Goal: Task Accomplishment & Management: Complete application form

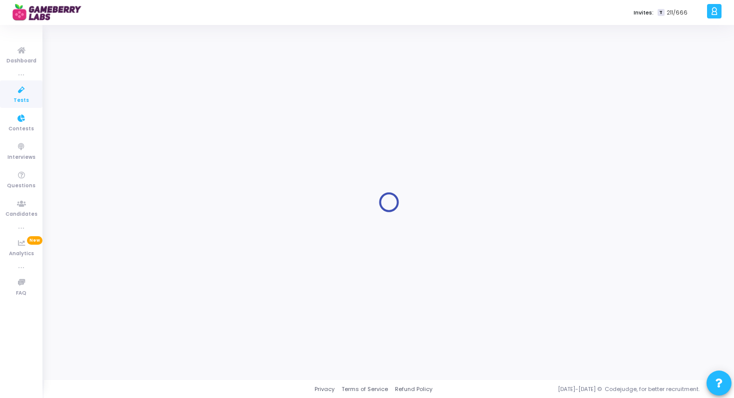
click at [22, 99] on span "Tests" at bounding box center [20, 100] width 15 height 8
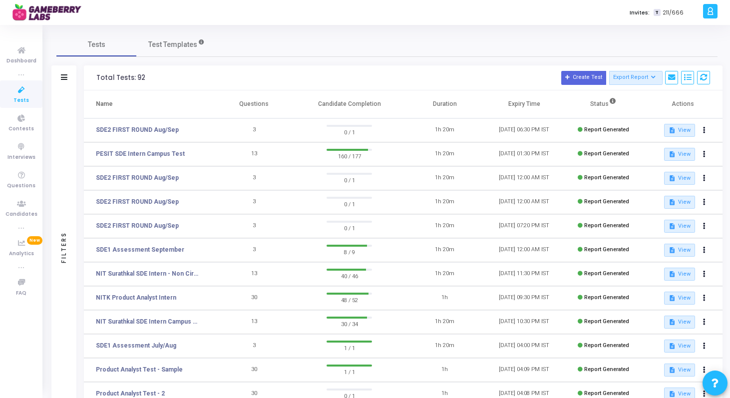
scroll to position [133, 0]
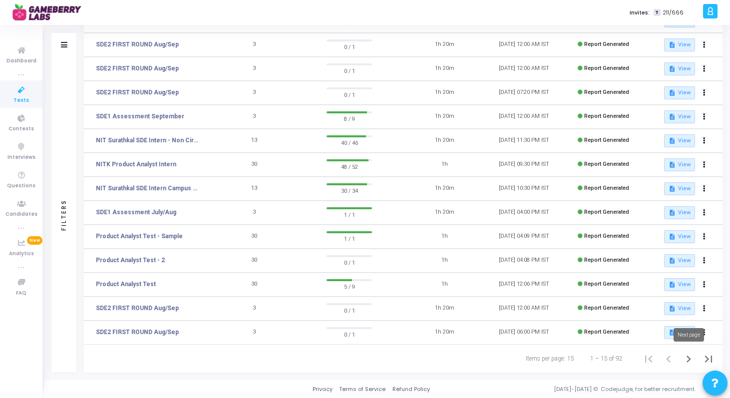
click at [688, 356] on icon "Next page" at bounding box center [689, 359] width 14 height 14
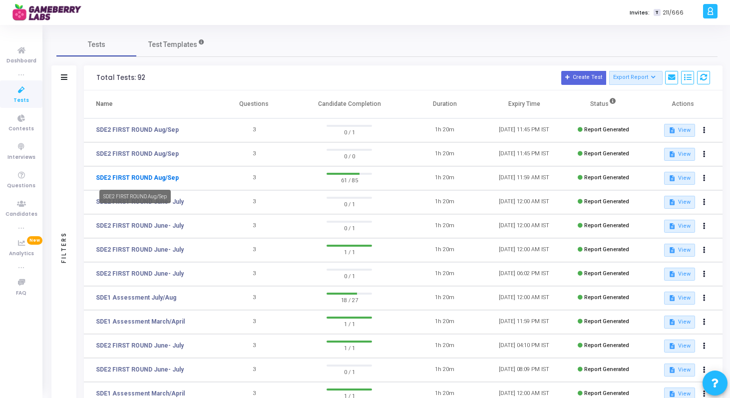
click at [160, 175] on link "SDE2 FIRST ROUND Aug/Sep" at bounding box center [137, 177] width 83 height 9
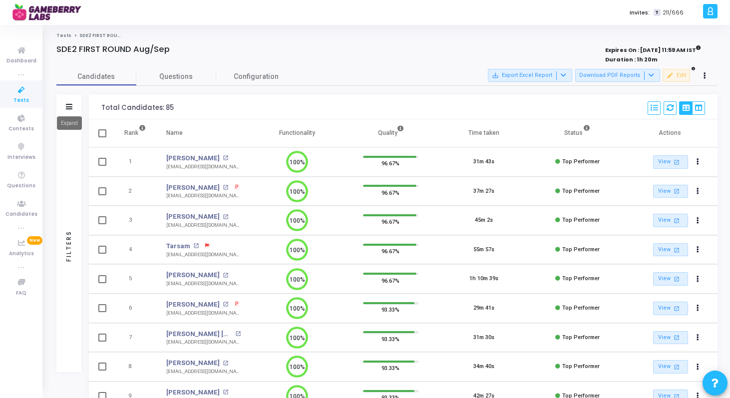
click at [69, 106] on icon at bounding box center [69, 106] width 6 height 5
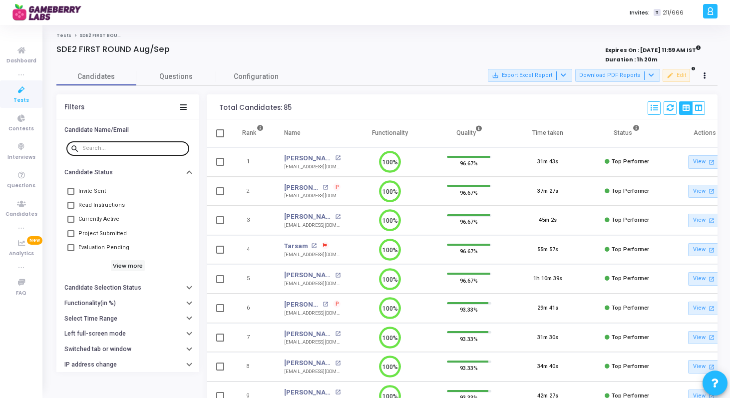
click at [128, 146] on input "text" at bounding box center [133, 148] width 103 height 6
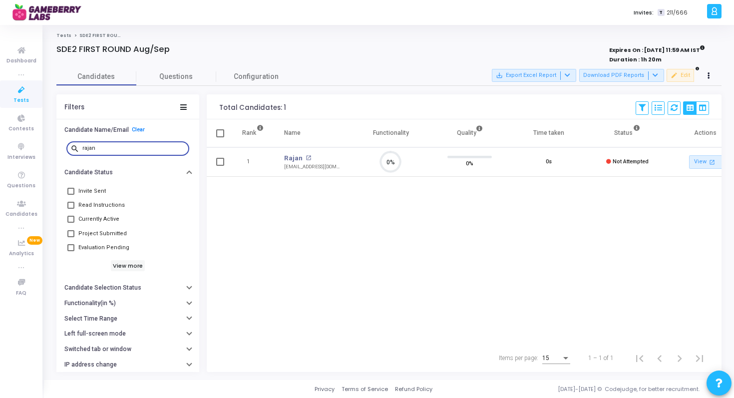
click at [90, 143] on div "rajan" at bounding box center [133, 148] width 103 height 16
click at [88, 148] on input "rajan" at bounding box center [133, 148] width 103 height 6
type input "kaushal"
click at [18, 84] on icon at bounding box center [21, 90] width 21 height 12
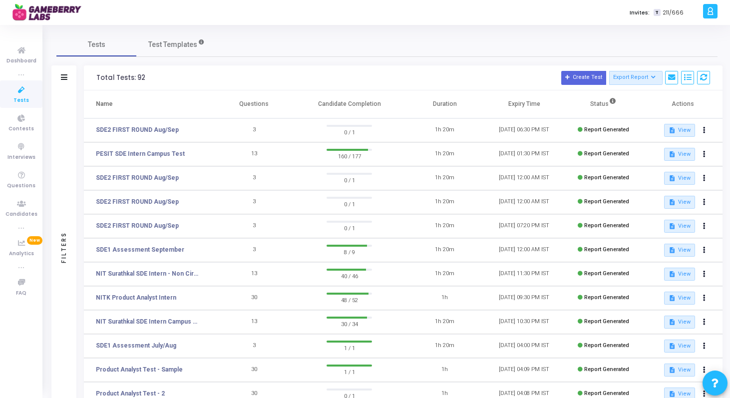
scroll to position [133, 0]
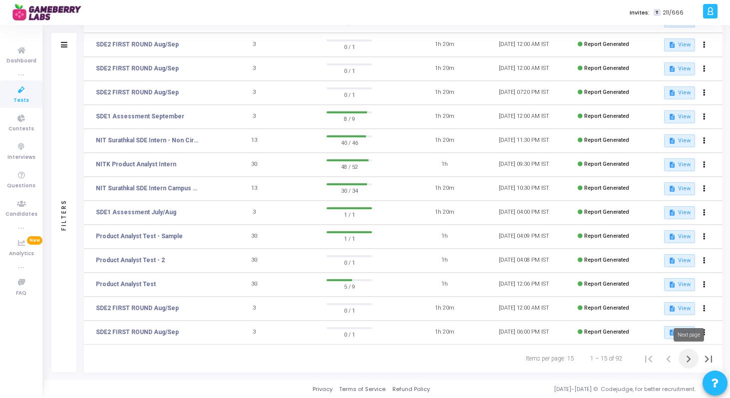
click at [687, 357] on icon "Next page" at bounding box center [689, 359] width 14 height 14
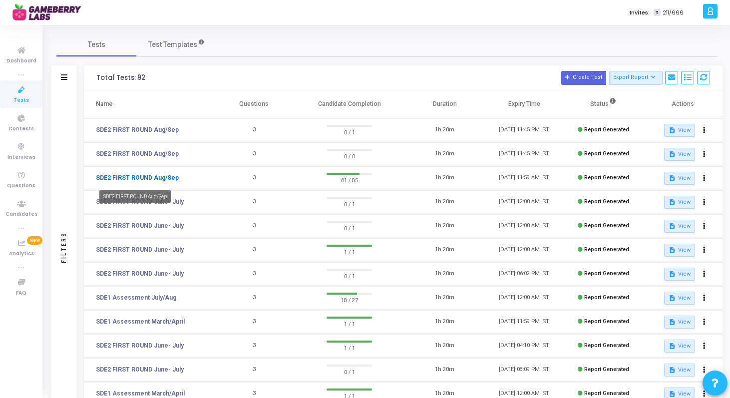
click at [155, 180] on link "SDE2 FIRST ROUND Aug/Sep" at bounding box center [137, 177] width 83 height 9
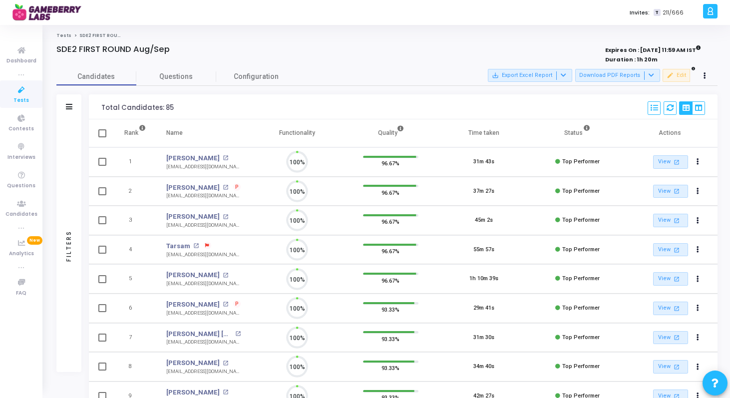
scroll to position [21, 25]
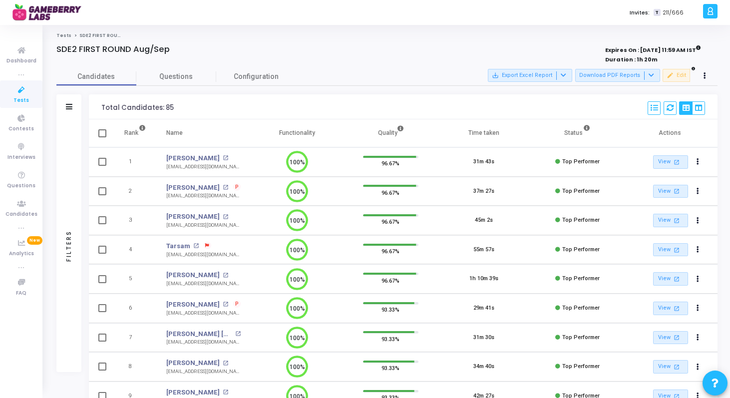
click at [26, 94] on icon at bounding box center [21, 90] width 21 height 12
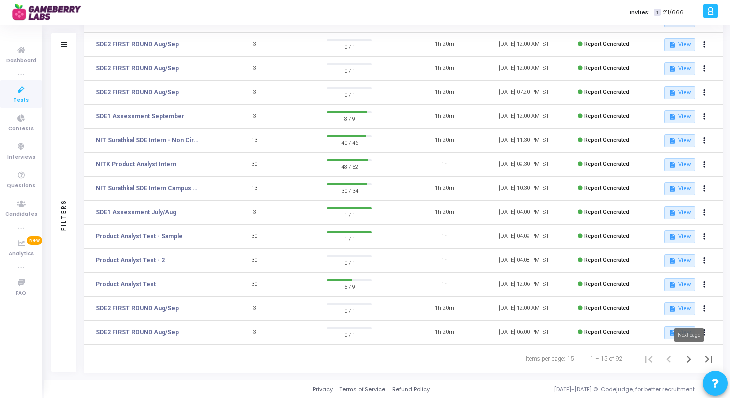
click at [690, 358] on icon "Next page" at bounding box center [689, 359] width 4 height 7
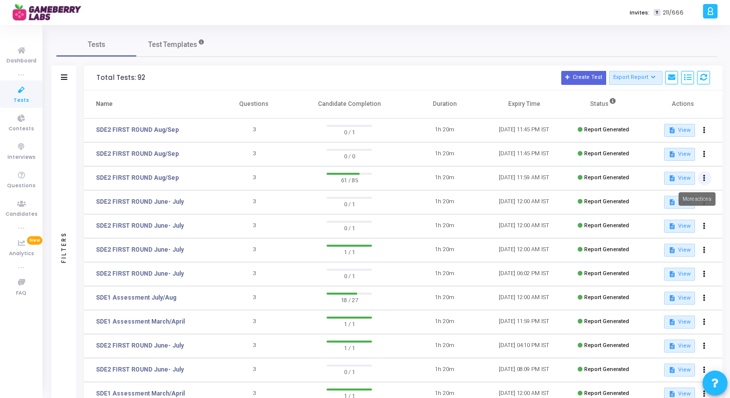
click at [705, 174] on button at bounding box center [705, 178] width 14 height 14
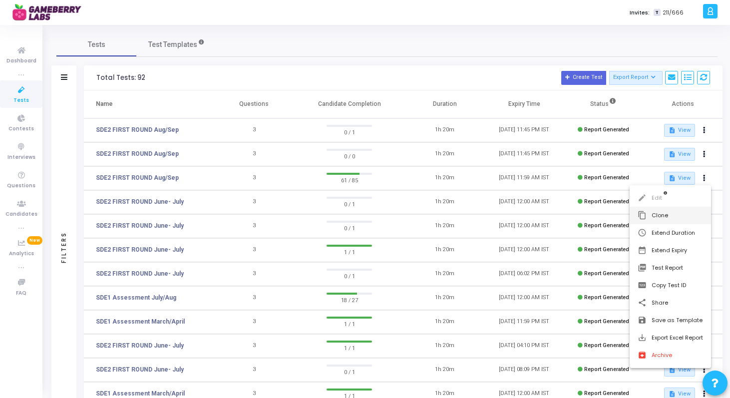
click at [672, 217] on button "content_copy Clone" at bounding box center [670, 215] width 81 height 17
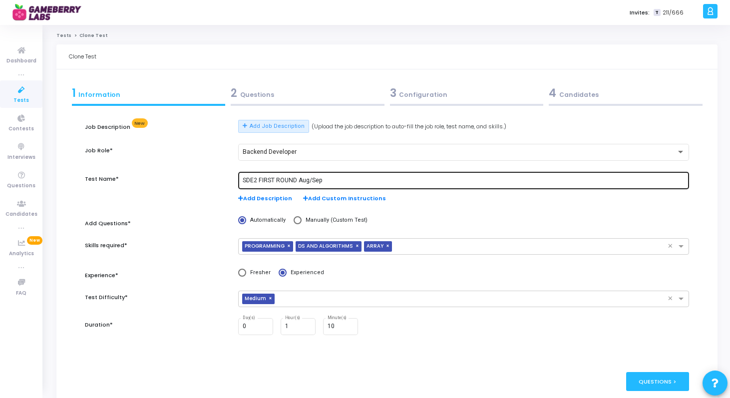
click at [303, 178] on input "SDE2 FIRST ROUND Aug/Sep" at bounding box center [464, 180] width 443 height 7
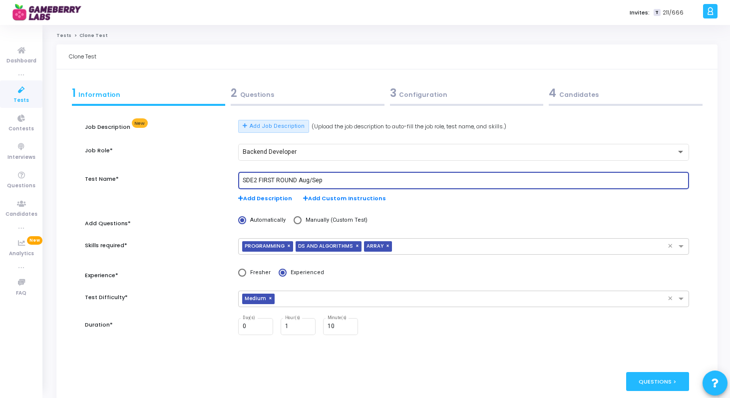
click at [303, 178] on input "SDE2 FIRST ROUND Aug/Sep" at bounding box center [464, 180] width 443 height 7
type input "SDE2 FIRST ROUND Oct/Nov"
click at [662, 383] on div "Questions >" at bounding box center [657, 381] width 63 height 18
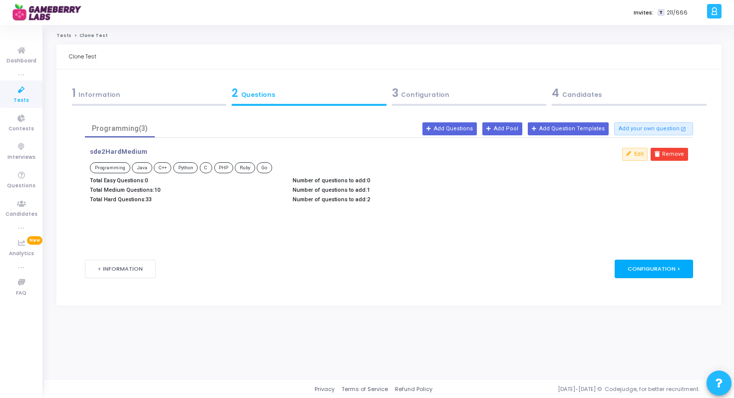
click at [654, 264] on div "Configuration >" at bounding box center [654, 269] width 78 height 18
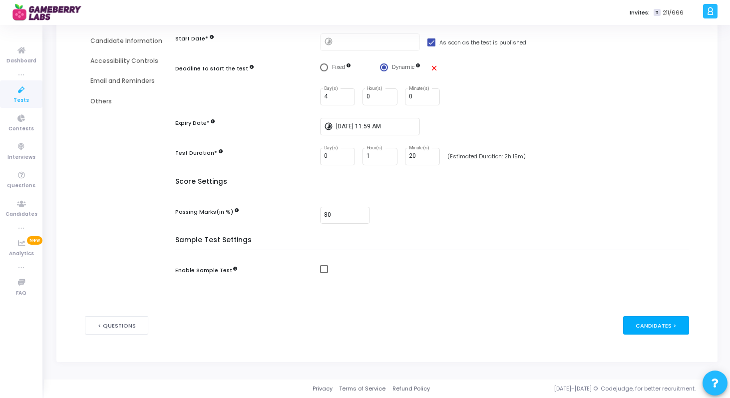
click at [655, 326] on div "Candidates >" at bounding box center [656, 325] width 66 height 18
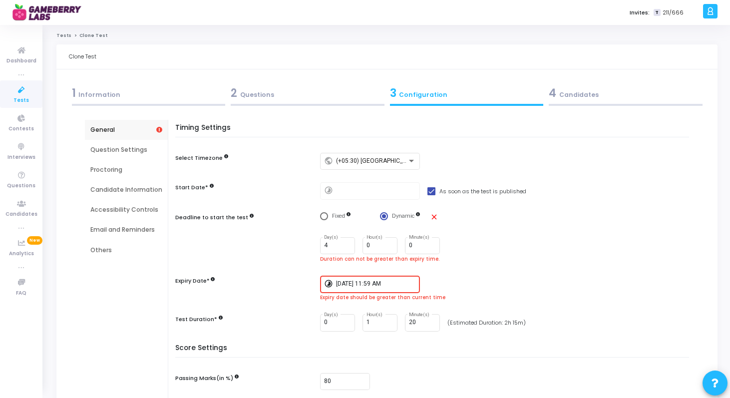
click at [351, 286] on input "[DATE] 11:59 AM" at bounding box center [376, 284] width 80 height 7
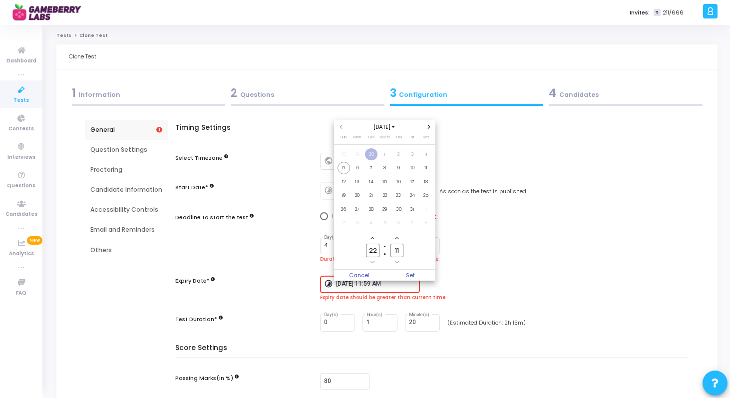
click at [427, 129] on span "Next month" at bounding box center [429, 127] width 8 height 8
click at [343, 220] on span "30" at bounding box center [344, 223] width 12 height 12
click at [373, 251] on input "22" at bounding box center [372, 250] width 13 height 13
type input "00"
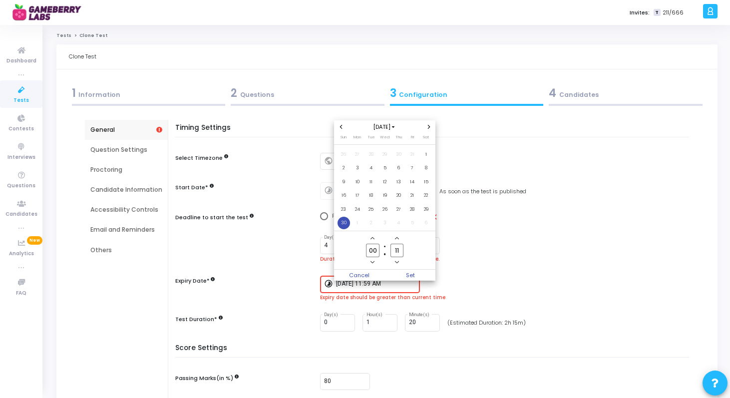
click at [396, 249] on input "11" at bounding box center [397, 250] width 13 height 13
type input "00"
click at [404, 272] on span "Set" at bounding box center [410, 275] width 51 height 11
type input "[DATE] 12:00 AM"
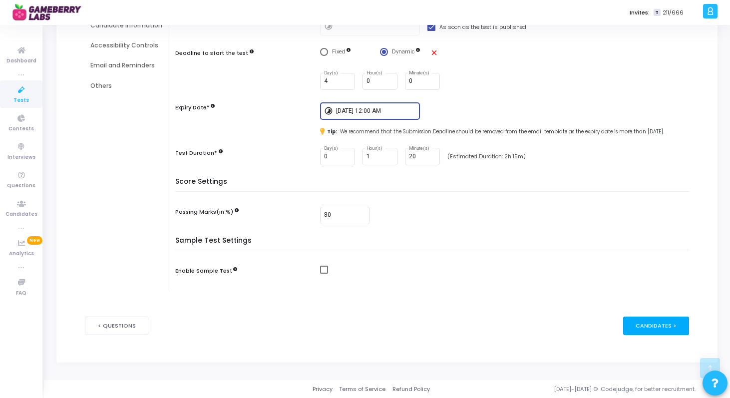
click at [650, 319] on div "Candidates >" at bounding box center [656, 326] width 66 height 18
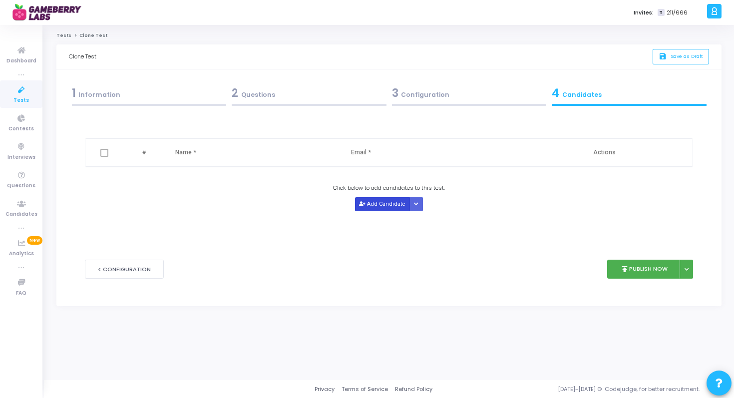
click at [372, 207] on button "Add Candidate" at bounding box center [382, 203] width 55 height 13
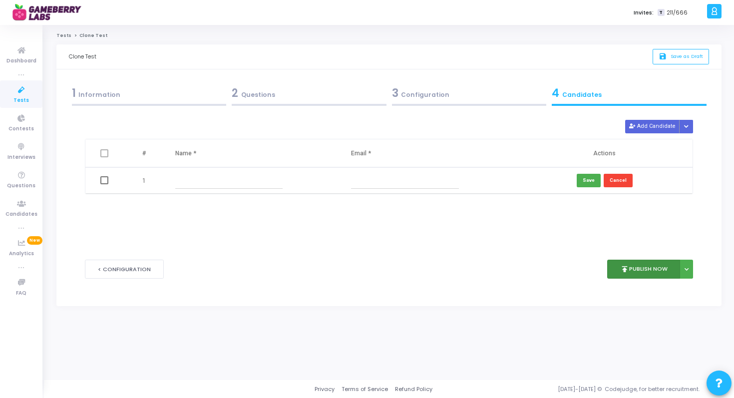
click at [634, 261] on button "publish Publish Now" at bounding box center [643, 269] width 73 height 19
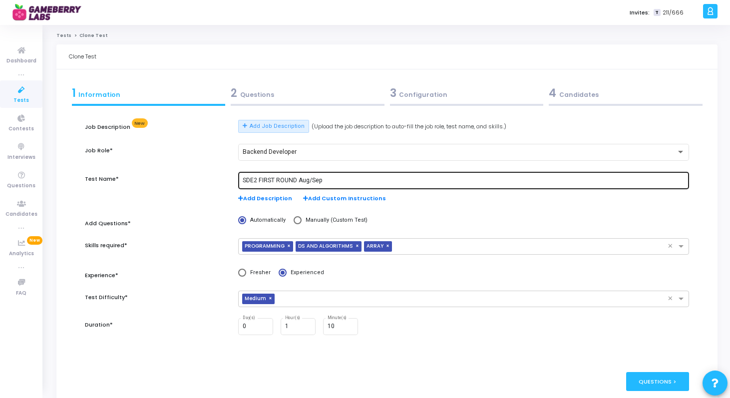
click at [307, 177] on input "SDE2 FIRST ROUND Aug/Sep" at bounding box center [464, 180] width 443 height 7
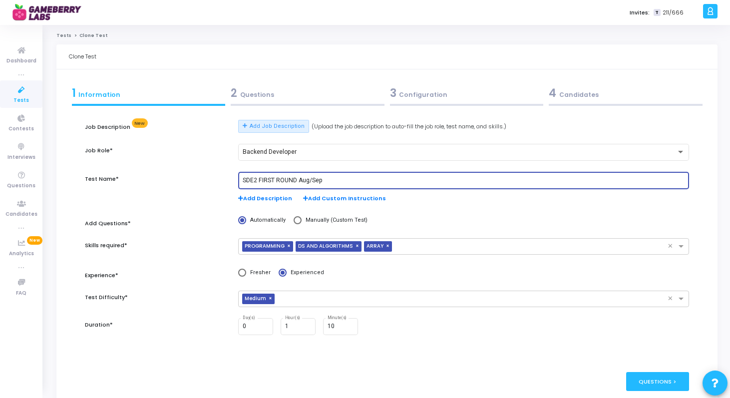
click at [307, 177] on input "SDE2 FIRST ROUND Aug/Sep" at bounding box center [464, 180] width 443 height 7
click at [306, 177] on input "SDE2 FIRST ROUND Aug/Sep" at bounding box center [464, 180] width 443 height 7
click at [305, 179] on input "SDE2 FIRST ROUND Aug/Sep" at bounding box center [464, 180] width 443 height 7
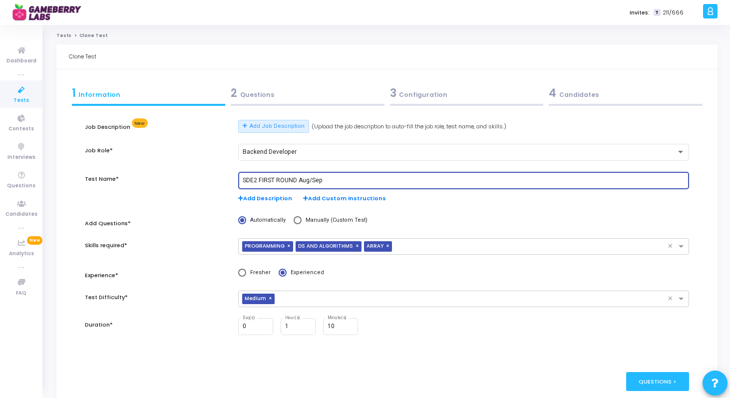
click at [305, 179] on input "SDE2 FIRST ROUND Aug/Sep" at bounding box center [464, 180] width 443 height 7
type input "SDE2 FIRST ROUND Oct/Nov"
click at [659, 389] on div "Questions >" at bounding box center [657, 381] width 63 height 18
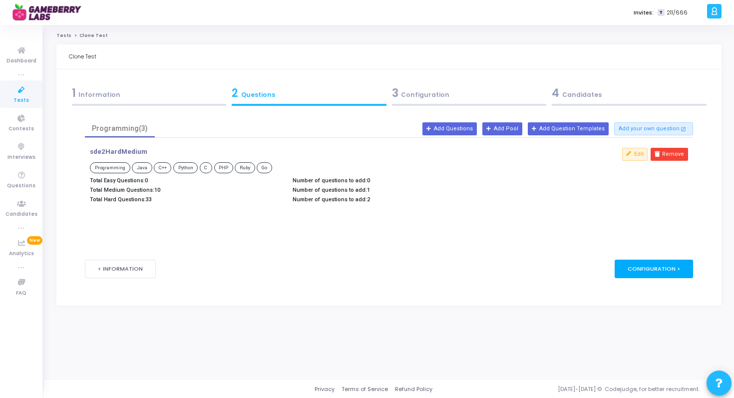
click at [633, 269] on div "Configuration >" at bounding box center [654, 269] width 78 height 18
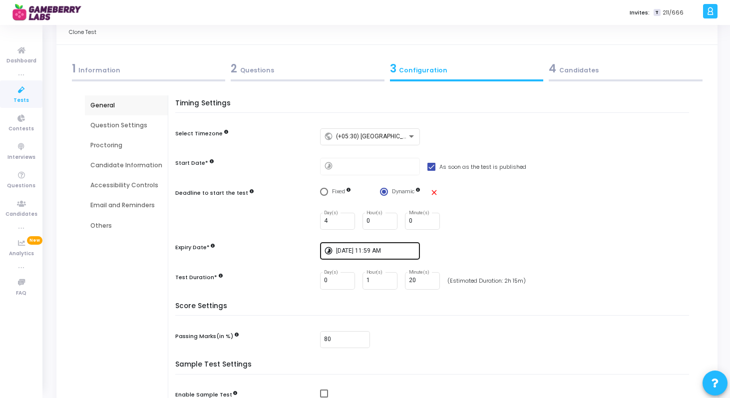
scroll to position [33, 0]
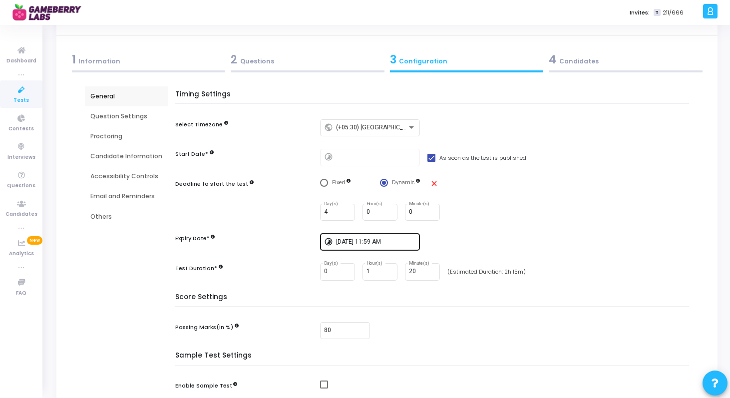
click at [352, 240] on input "[DATE] 11:59 AM" at bounding box center [376, 242] width 80 height 7
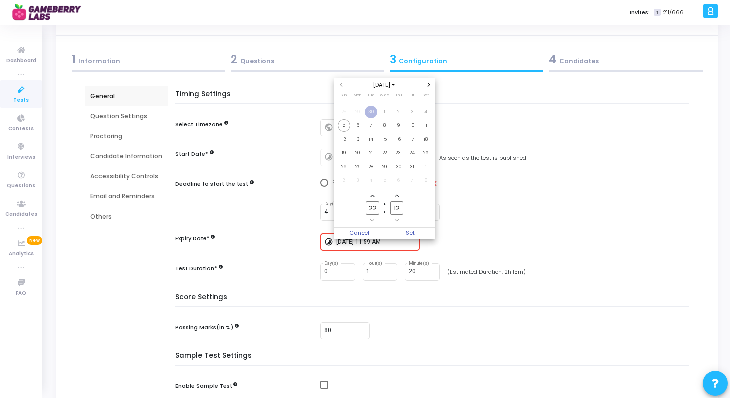
click at [429, 86] on icon "Next month" at bounding box center [429, 85] width 4 height 4
click at [343, 150] on span "16" at bounding box center [344, 153] width 12 height 12
click at [406, 230] on span "Set" at bounding box center [410, 233] width 51 height 11
type input "11/16/2025, 10:12 PM"
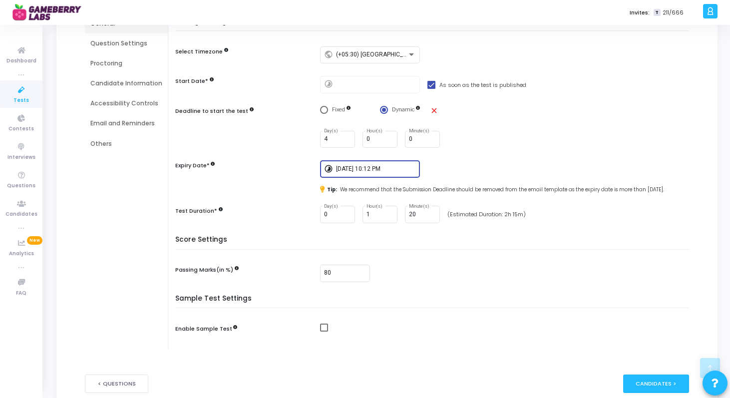
scroll to position [164, 0]
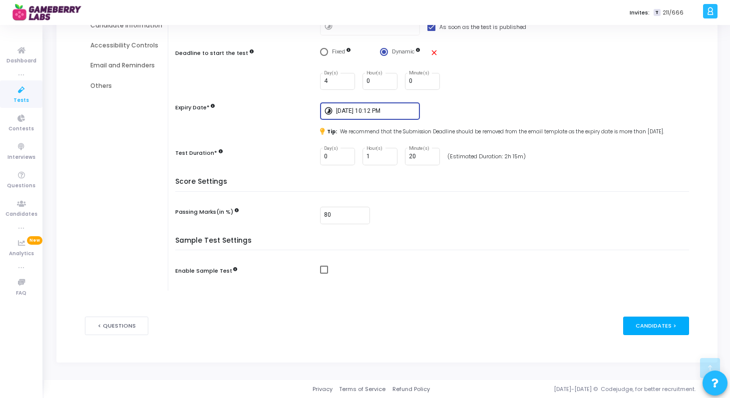
click at [653, 323] on div "Candidates >" at bounding box center [656, 326] width 66 height 18
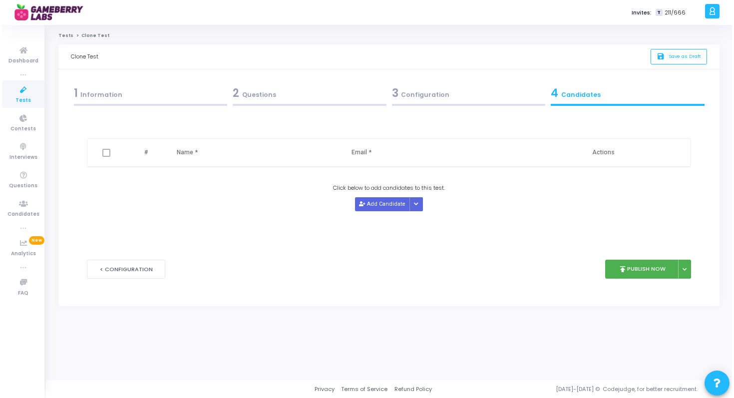
scroll to position [0, 0]
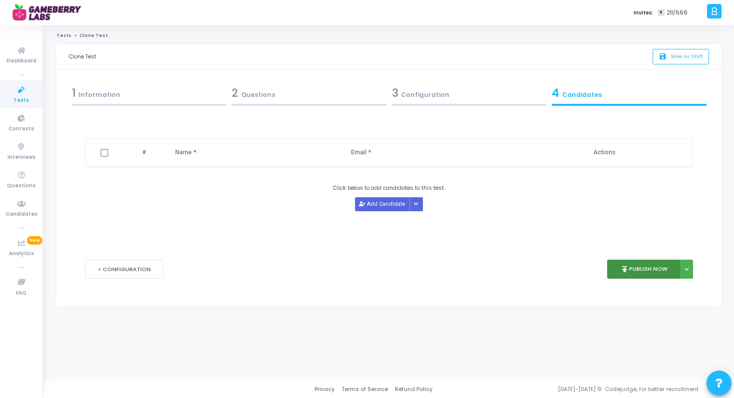
click at [657, 269] on button "publish Publish Now" at bounding box center [643, 269] width 73 height 19
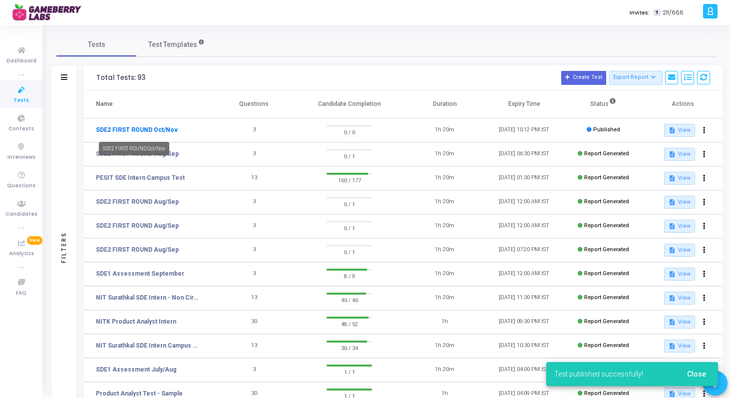
click at [125, 129] on link "SDE2 FIRST ROUND Oct/Nov" at bounding box center [137, 129] width 82 height 9
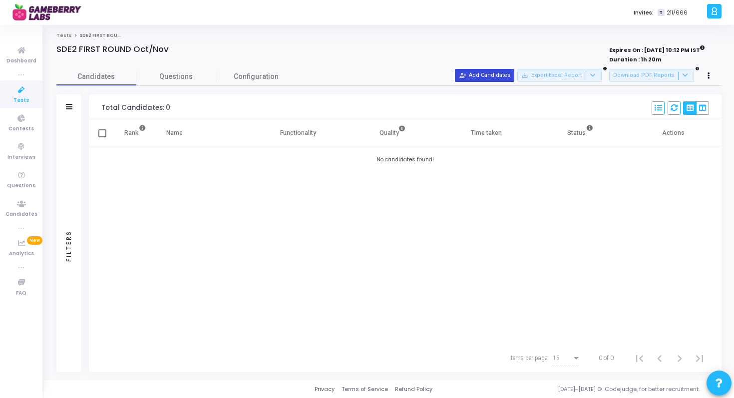
click at [485, 79] on button "person_add_alt Add Candidates" at bounding box center [484, 75] width 59 height 13
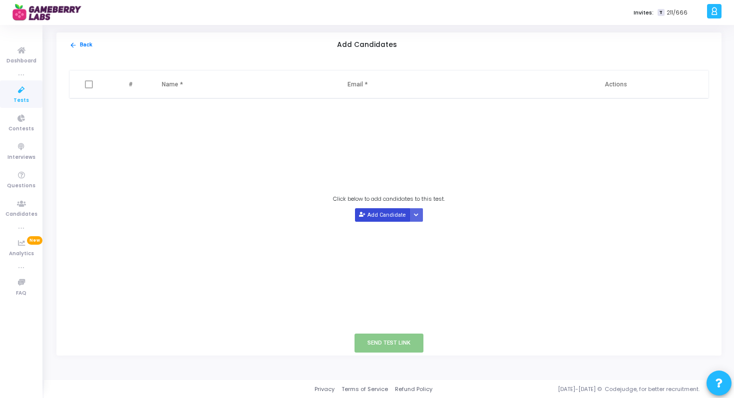
click at [379, 221] on button "Add Candidate" at bounding box center [382, 214] width 55 height 13
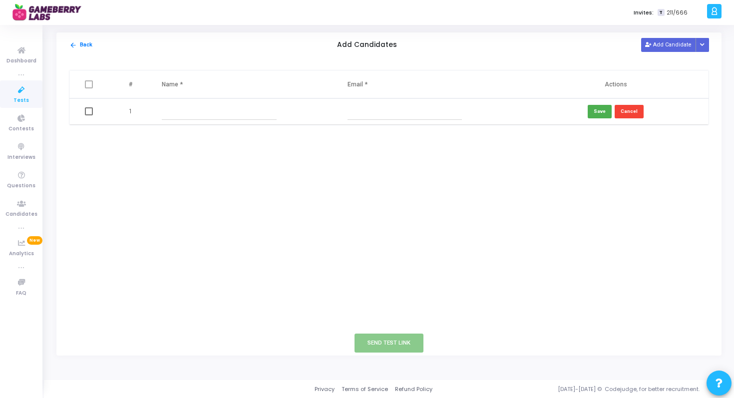
click at [199, 112] on input "text" at bounding box center [219, 111] width 114 height 16
paste input "Ajeet Patel"
type input "Ajeet Patel"
click at [406, 112] on input "text" at bounding box center [405, 111] width 114 height 16
paste input "ajeet08.11.99@gmail.com"
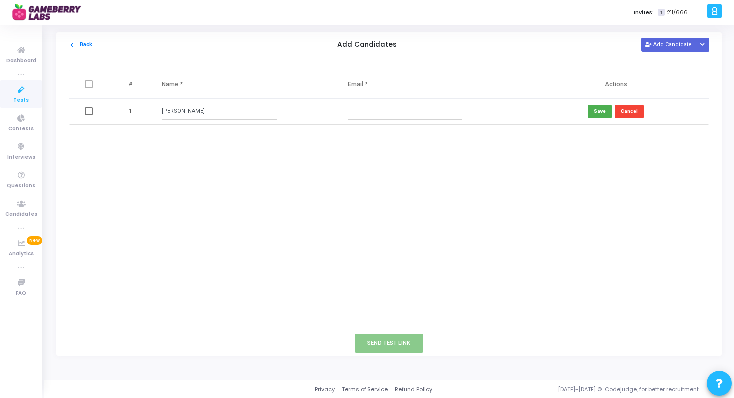
type input "ajeet08.11.99@gmail.com"
click at [601, 114] on button "Save" at bounding box center [600, 111] width 24 height 13
click at [92, 111] on span at bounding box center [89, 111] width 8 height 8
click at [89, 115] on input "checkbox" at bounding box center [88, 115] width 0 height 0
checkbox input "true"
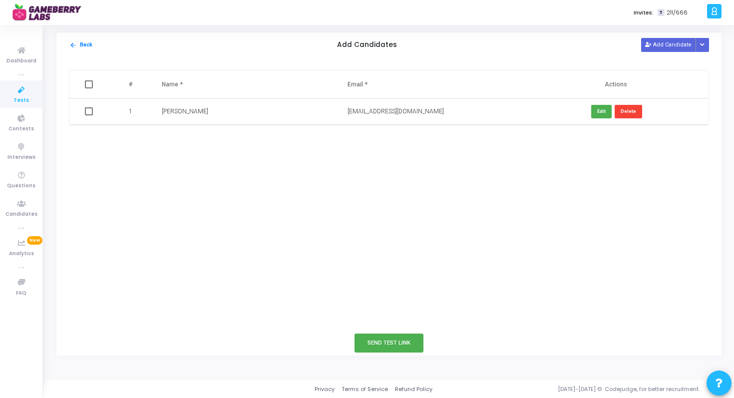
checkbox input "true"
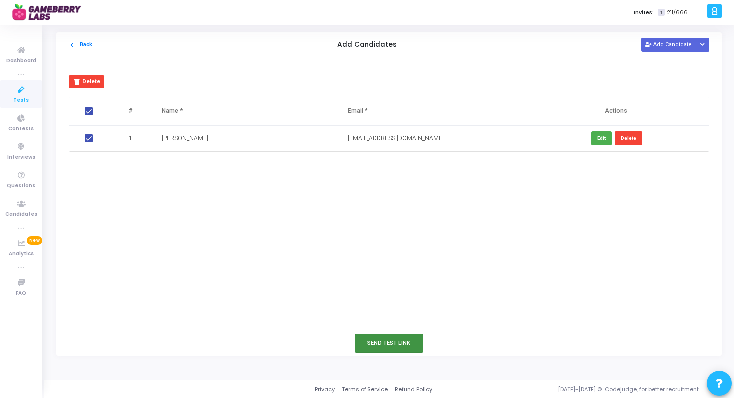
click at [376, 342] on button "Send Test Link" at bounding box center [389, 343] width 69 height 18
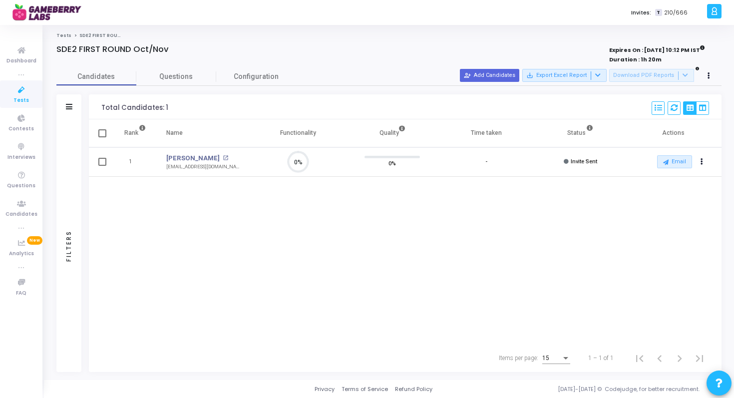
scroll to position [4, 4]
